Goal: Information Seeking & Learning: Learn about a topic

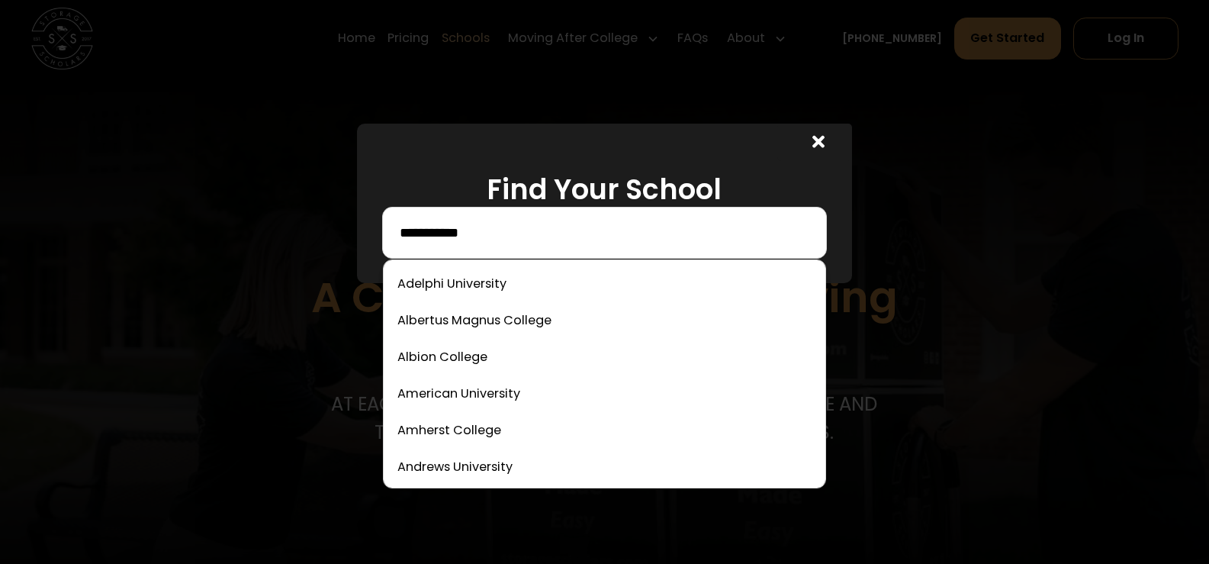
type input "**********"
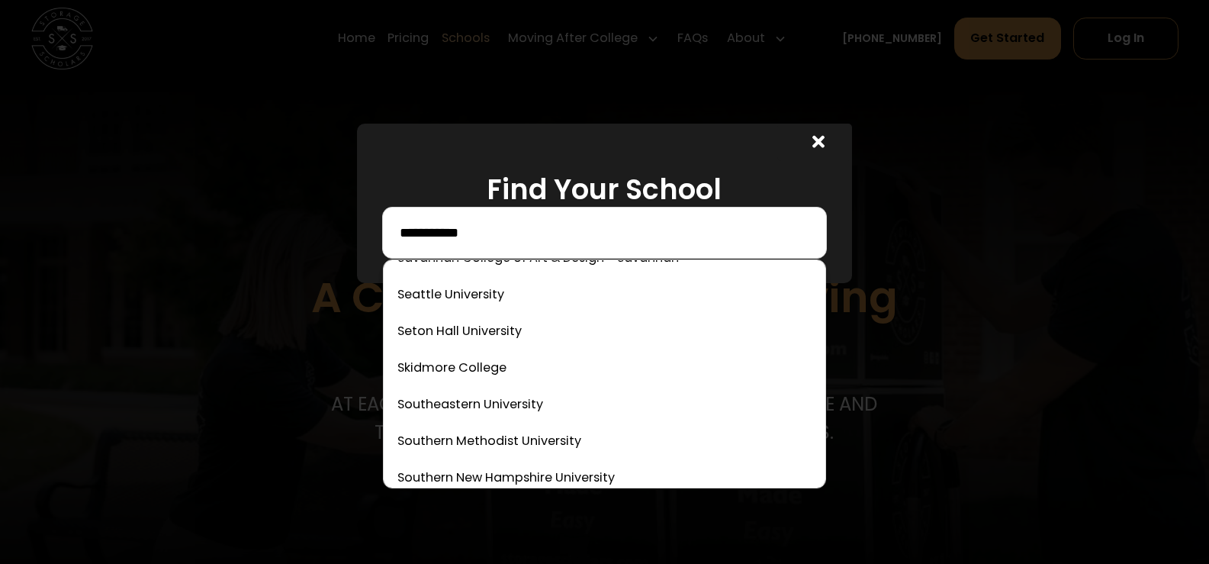
scroll to position [5263, 0]
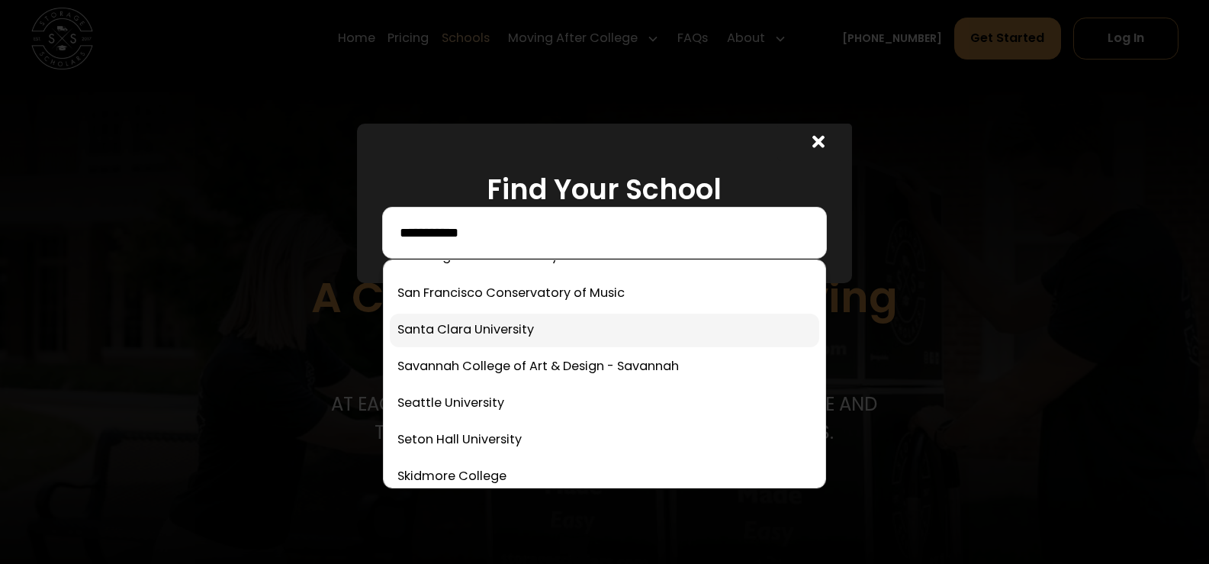
click at [511, 323] on link at bounding box center [604, 330] width 429 height 34
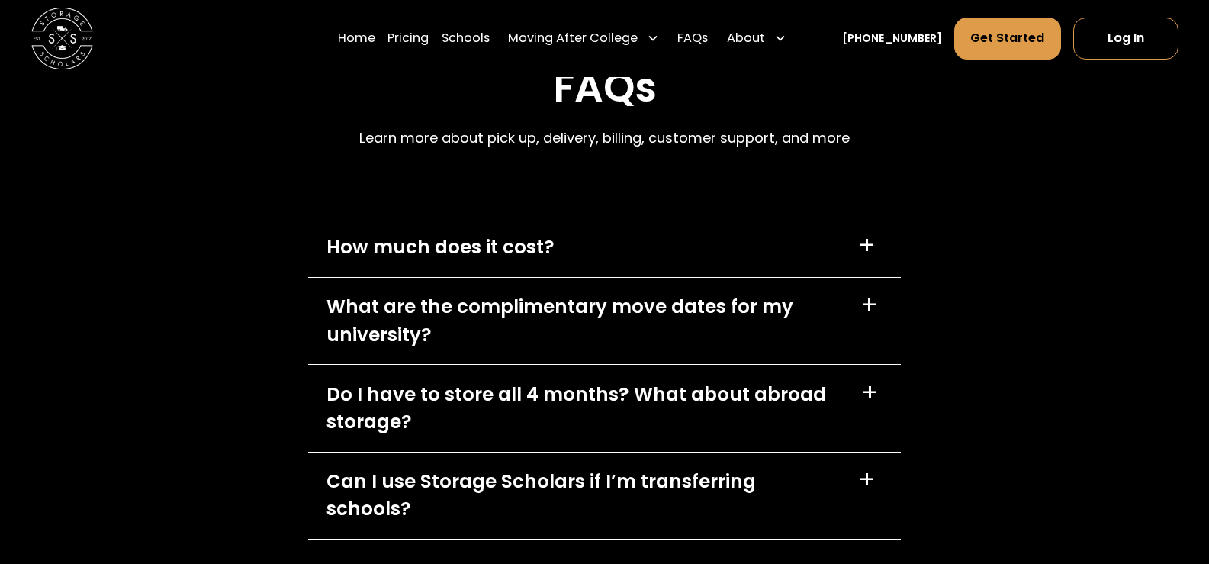
scroll to position [7528, 0]
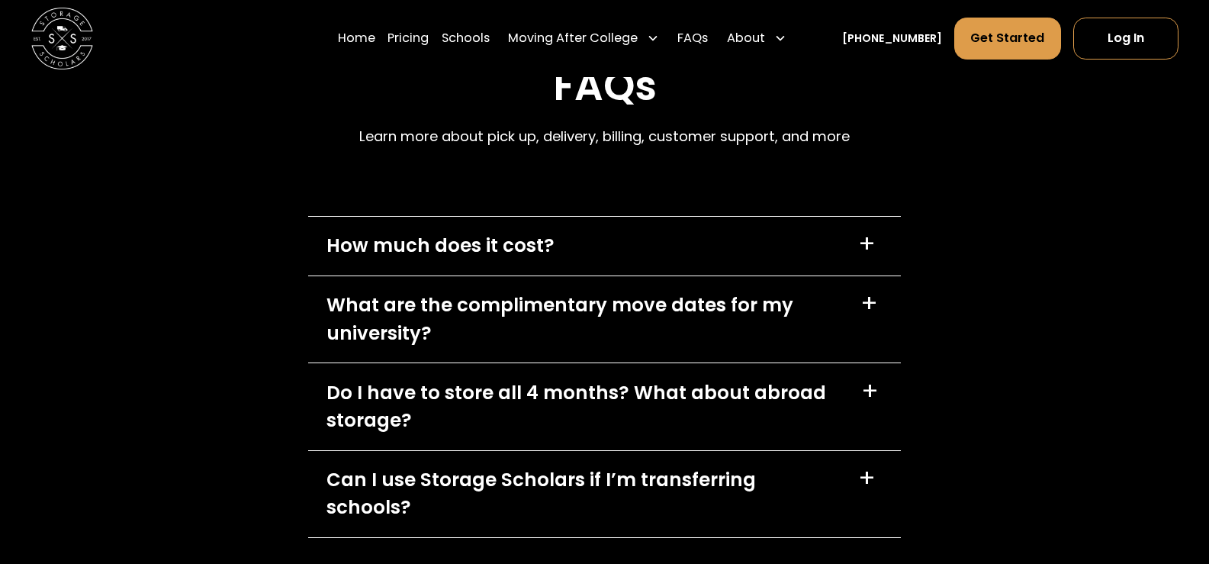
click at [596, 256] on div "How much does it cost? +" at bounding box center [604, 246] width 593 height 59
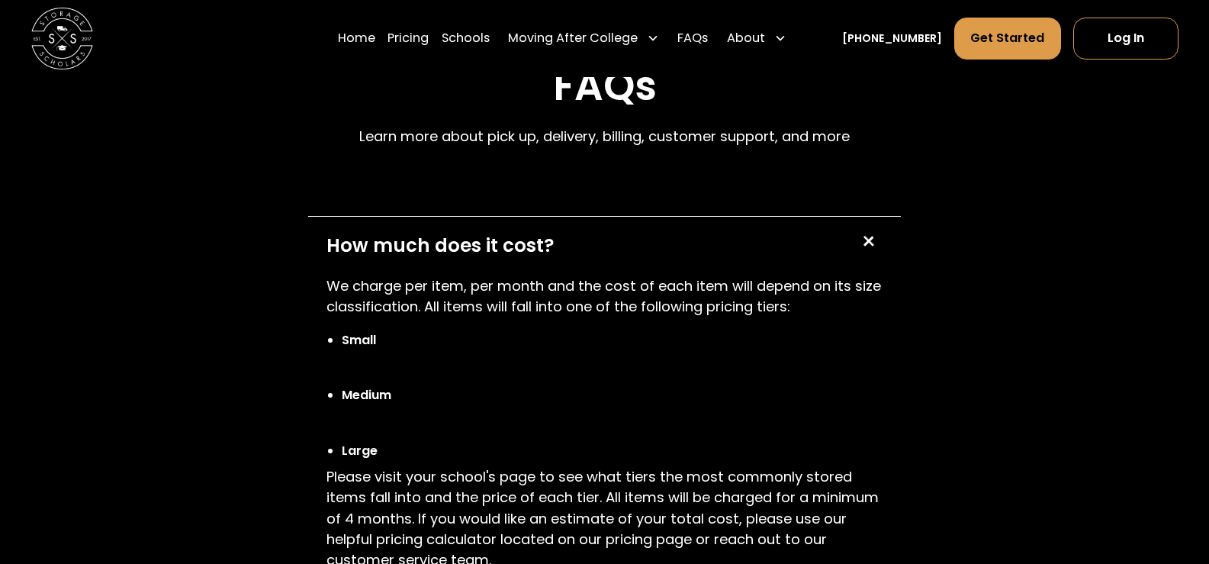
click at [596, 256] on div "How much does it cost? +" at bounding box center [604, 246] width 593 height 59
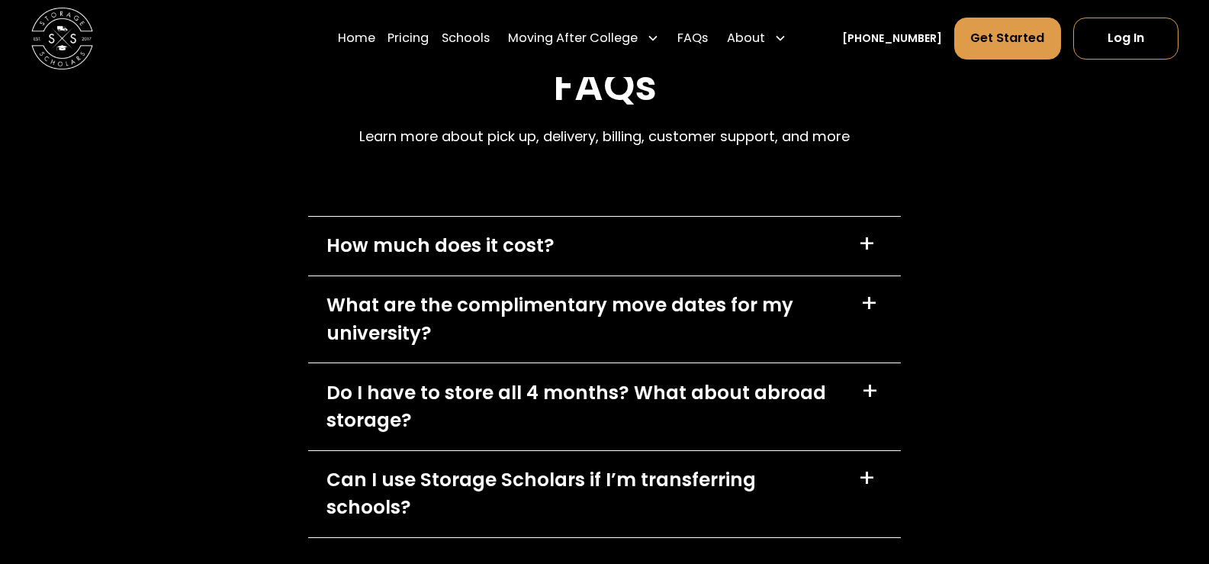
click at [601, 307] on div "What are the complimentary move dates for my university?" at bounding box center [584, 319] width 516 height 56
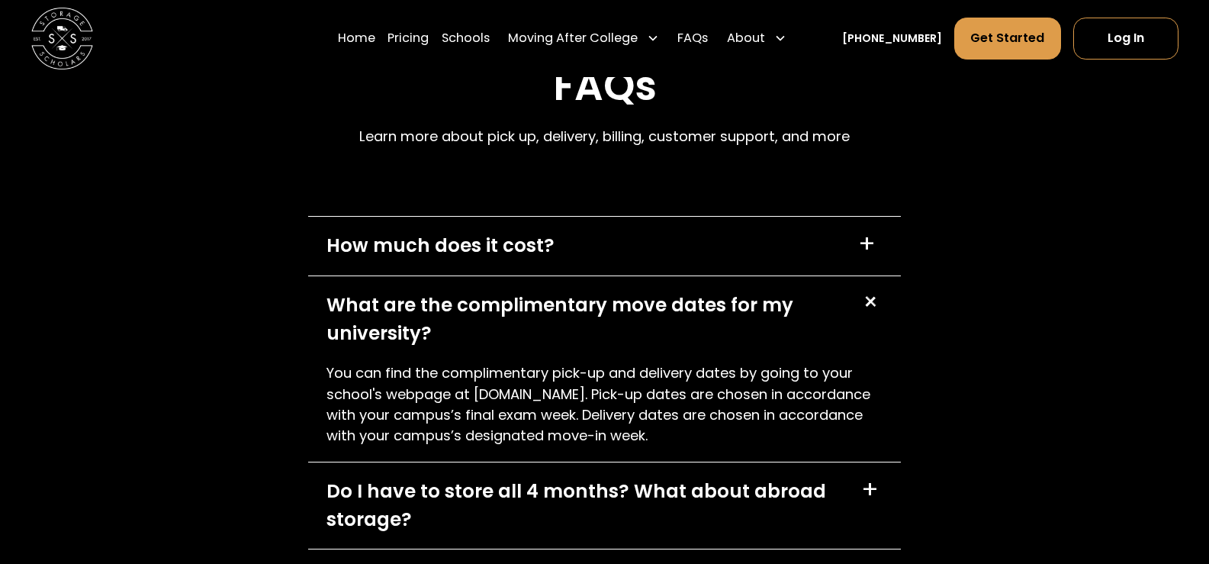
click at [601, 307] on div "What are the complimentary move dates for my university?" at bounding box center [584, 319] width 516 height 56
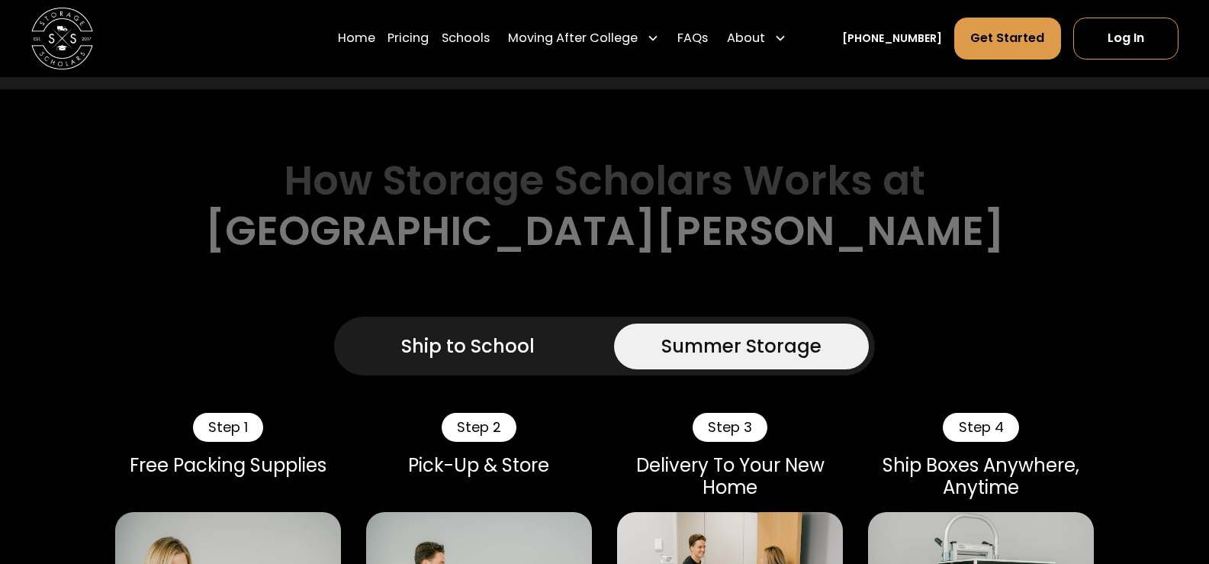
scroll to position [1044, 0]
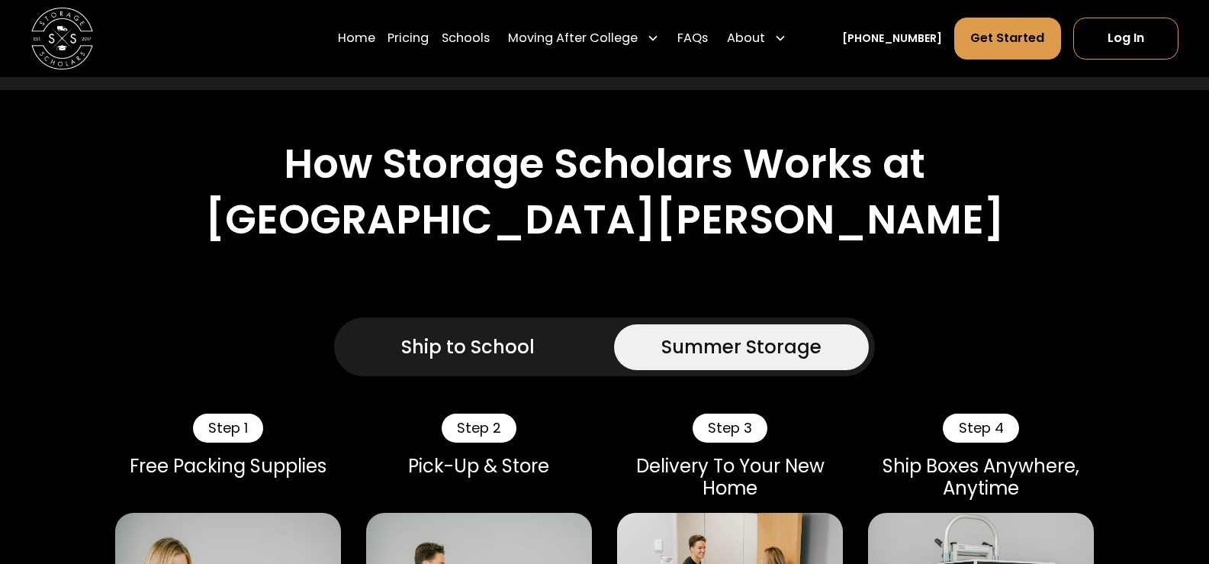
click at [458, 346] on div "Ship to School" at bounding box center [467, 346] width 133 height 27
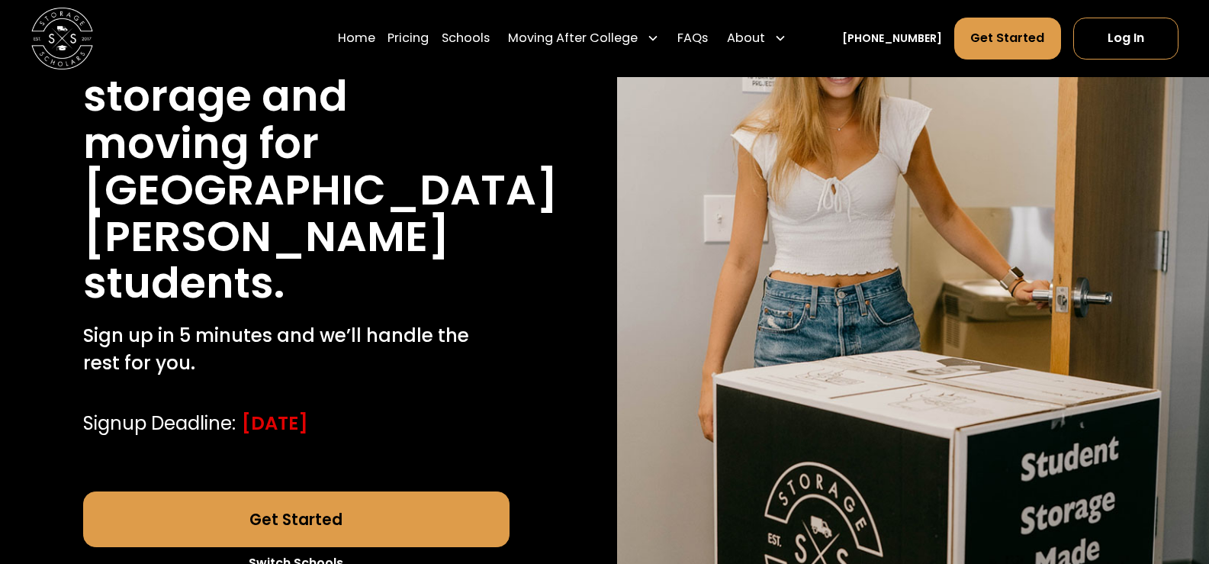
scroll to position [0, 0]
